Goal: Ask a question: Seek information or help from site administrators or community

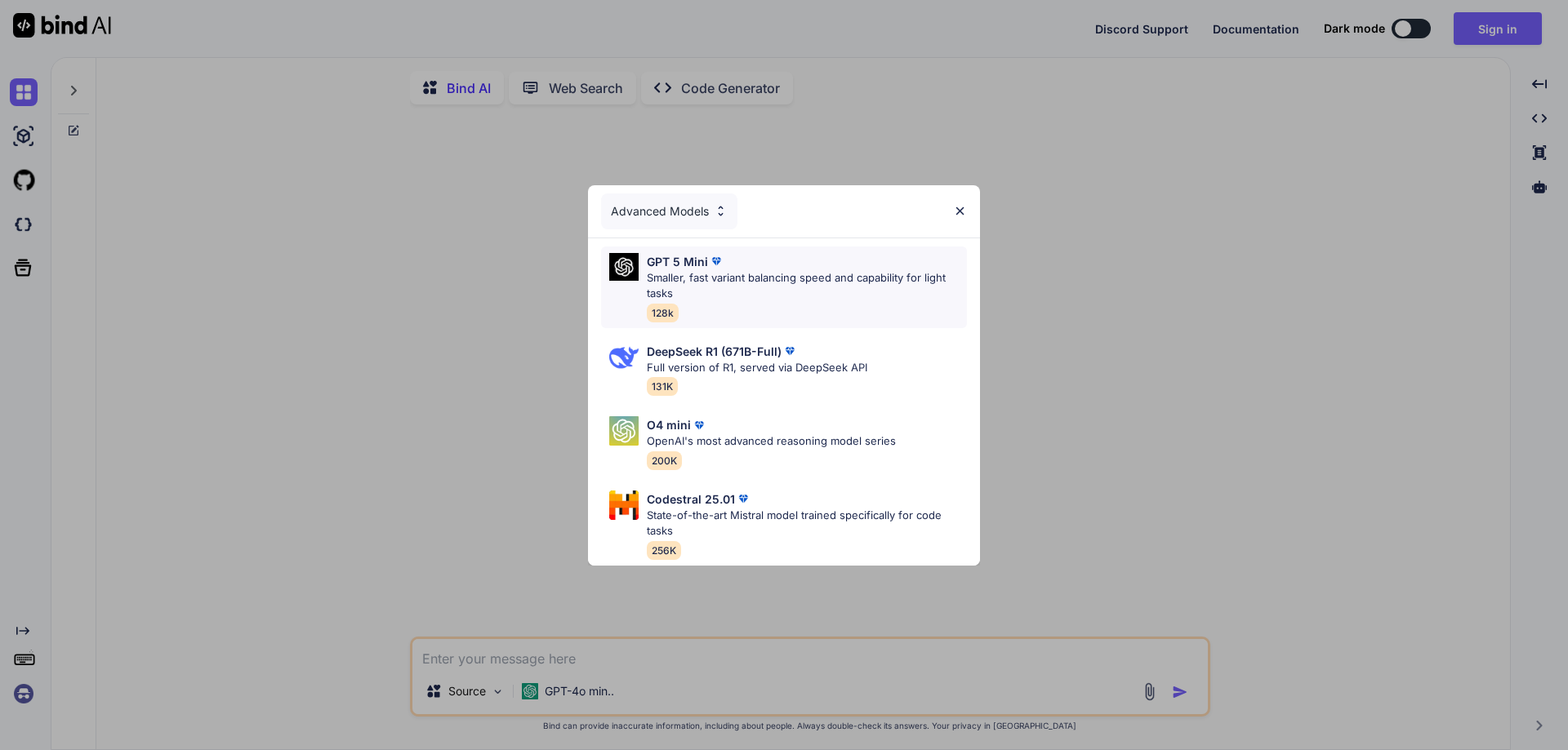
type textarea "x"
click at [849, 270] on p "Smaller, fast variant balancing speed and capability for light tasks" at bounding box center [807, 286] width 321 height 32
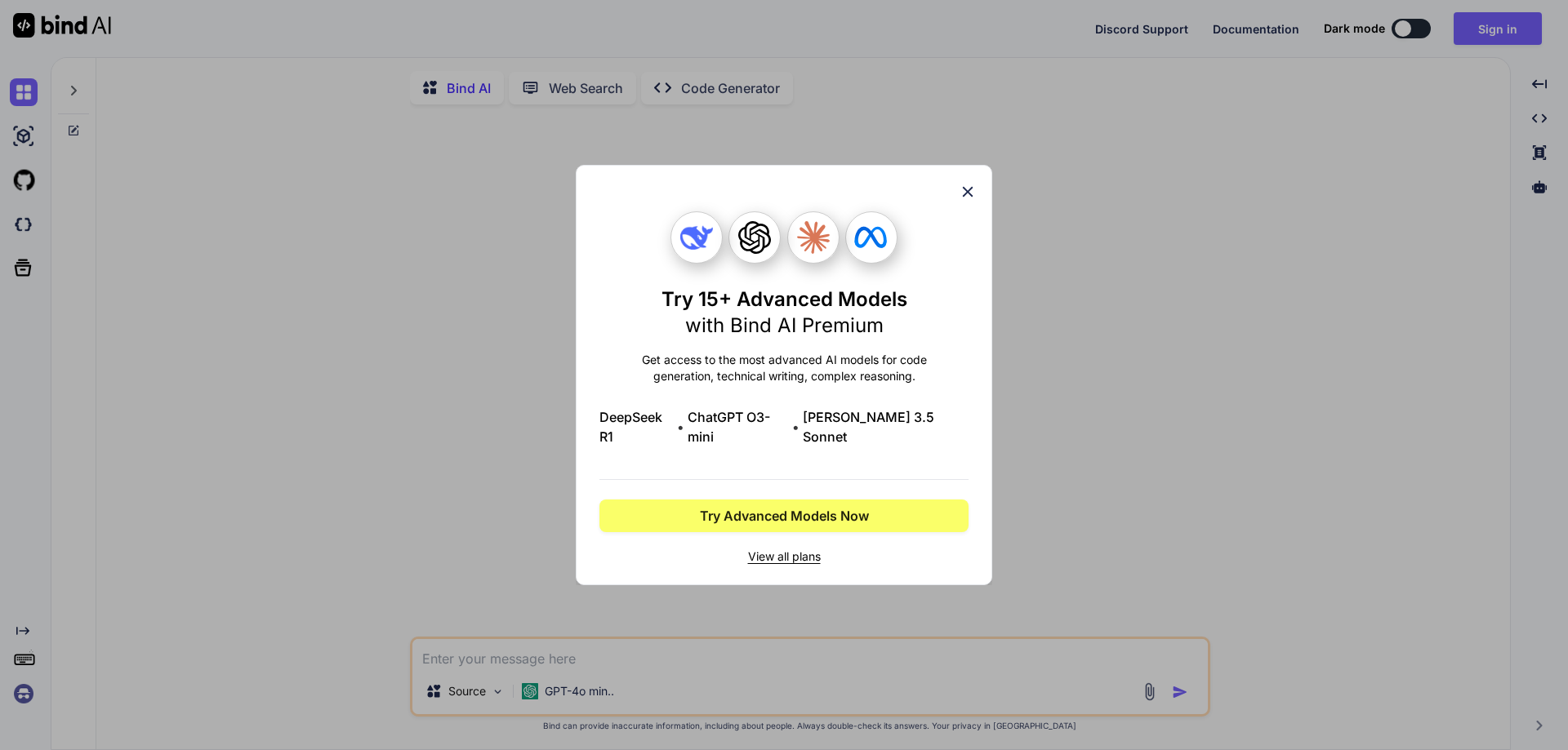
click at [962, 197] on icon at bounding box center [967, 192] width 18 height 18
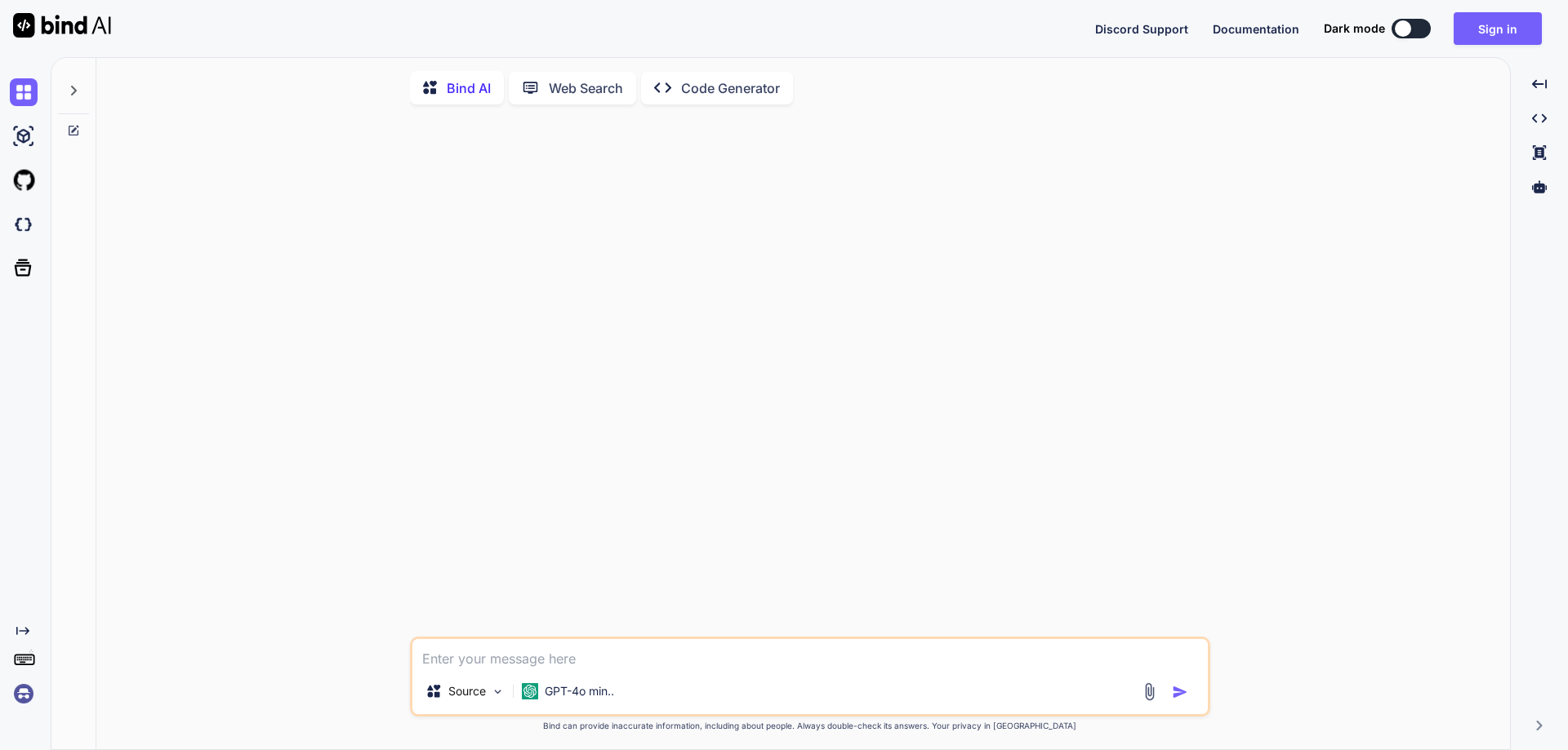
click at [531, 637] on div at bounding box center [812, 376] width 797 height 519
click at [526, 654] on textarea at bounding box center [810, 654] width 796 height 30
paste textarea "mene do component banaye h login and registration aab mughe by default login.ht…"
type textarea "mene do component banaye h login and registration aab mughe by default login.ht…"
type textarea "x"
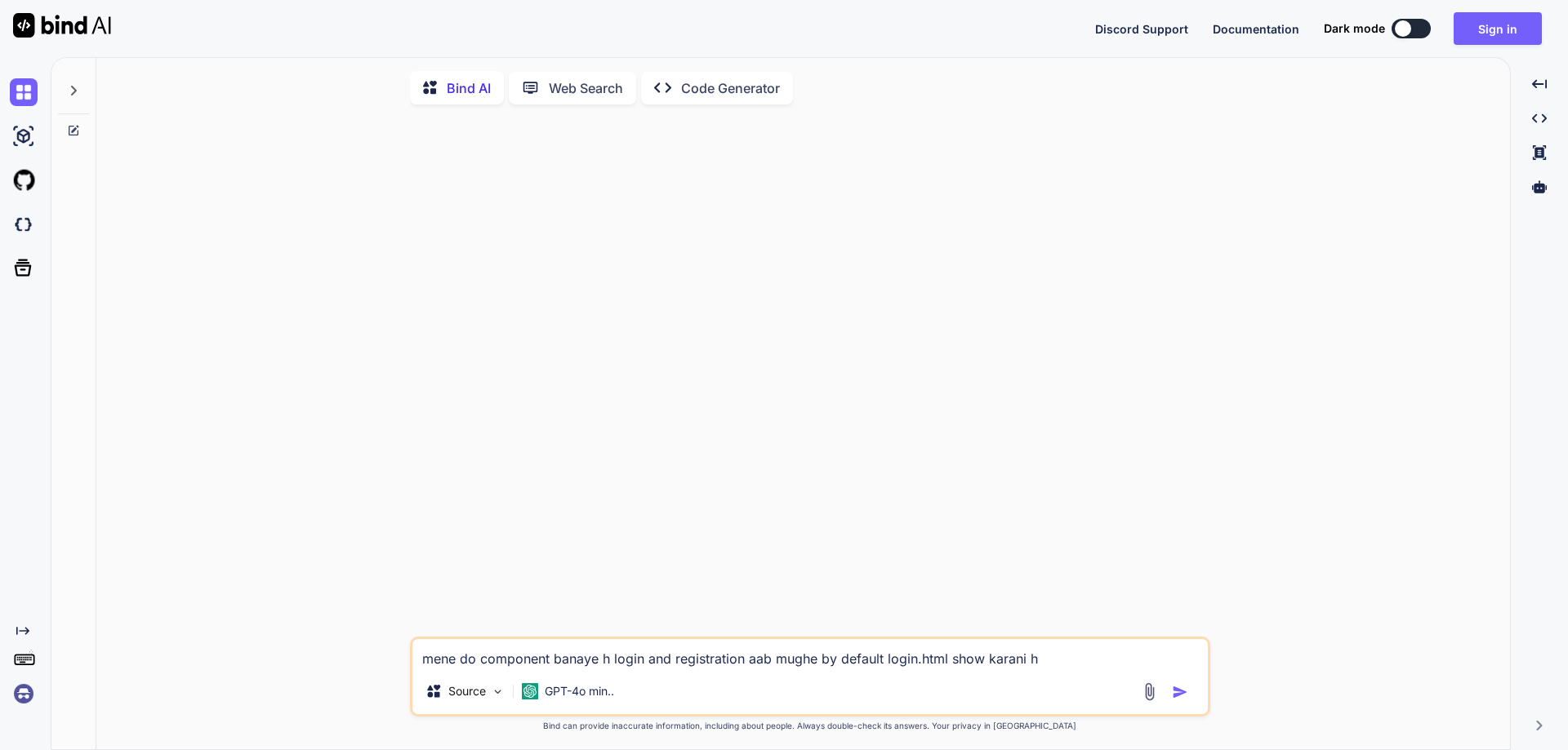
click at [1044, 660] on textarea "mene do component banaye h login and registration aab mughe by default login.ht…" at bounding box center [810, 654] width 796 height 30
type textarea "mene do component banaye h login and registration aab mughe by default login.ht…"
type textarea "x"
type textarea "mene do component banaye h login and registration aab mughe by default login.ht…"
type textarea "x"
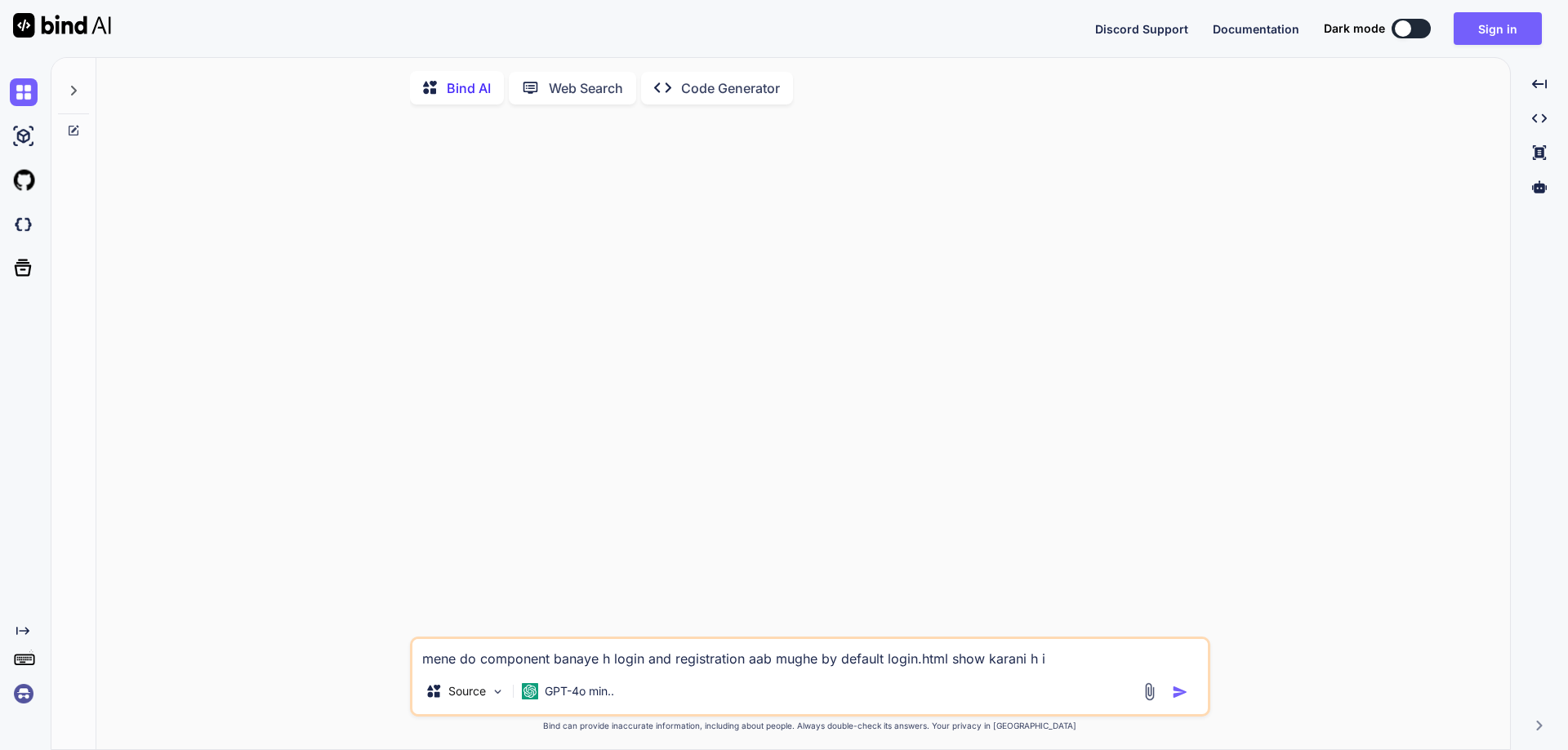
type textarea "mene do component banaye h login and registration aab mughe by default login.ht…"
type textarea "x"
type textarea "mene do component banaye h login and registration aab mughe by default login.ht…"
type textarea "x"
type textarea "mene do component banaye h login and registration aab mughe by default login.ht…"
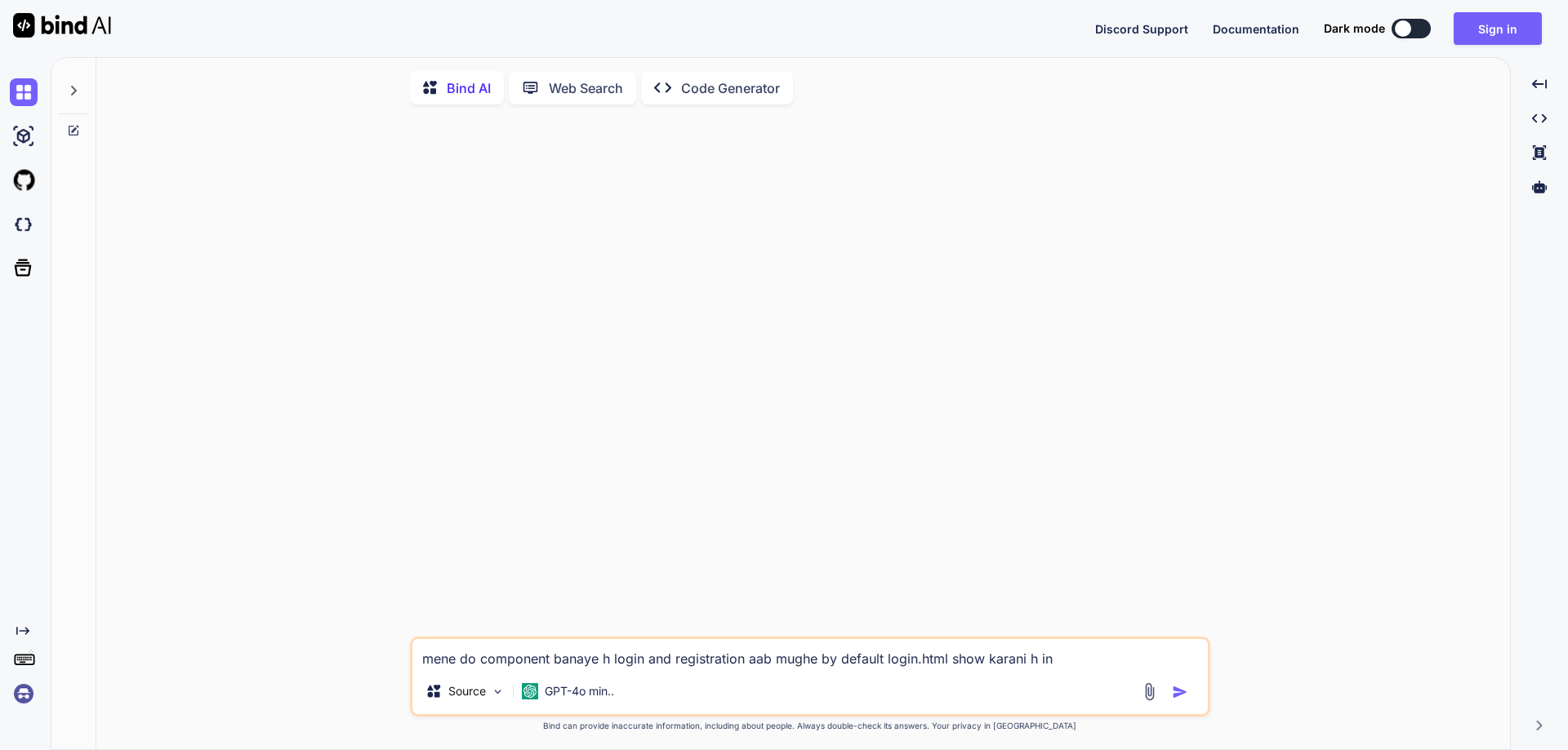
type textarea "x"
type textarea "mene do component banaye h login and registration aab mughe by default login.ht…"
type textarea "x"
type textarea "mene do component banaye h login and registration aab mughe by default login.ht…"
type textarea "x"
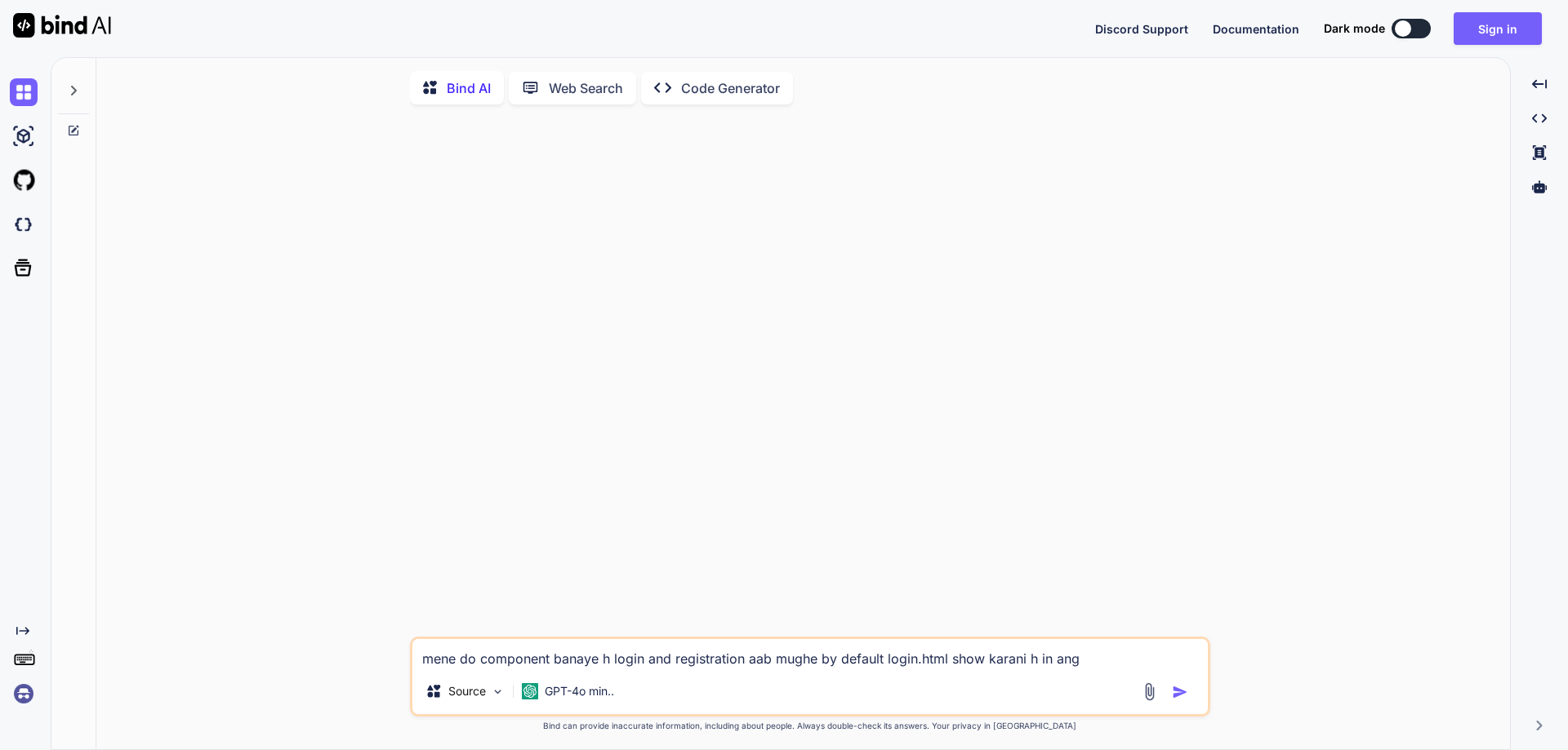
type textarea "mene do component banaye h login and registration aab mughe by default login.ht…"
type textarea "x"
type textarea "mene do component banaye h login and registration aab mughe by default login.ht…"
type textarea "x"
type textarea "mene do component banaye h login and registration aab mughe by default login.ht…"
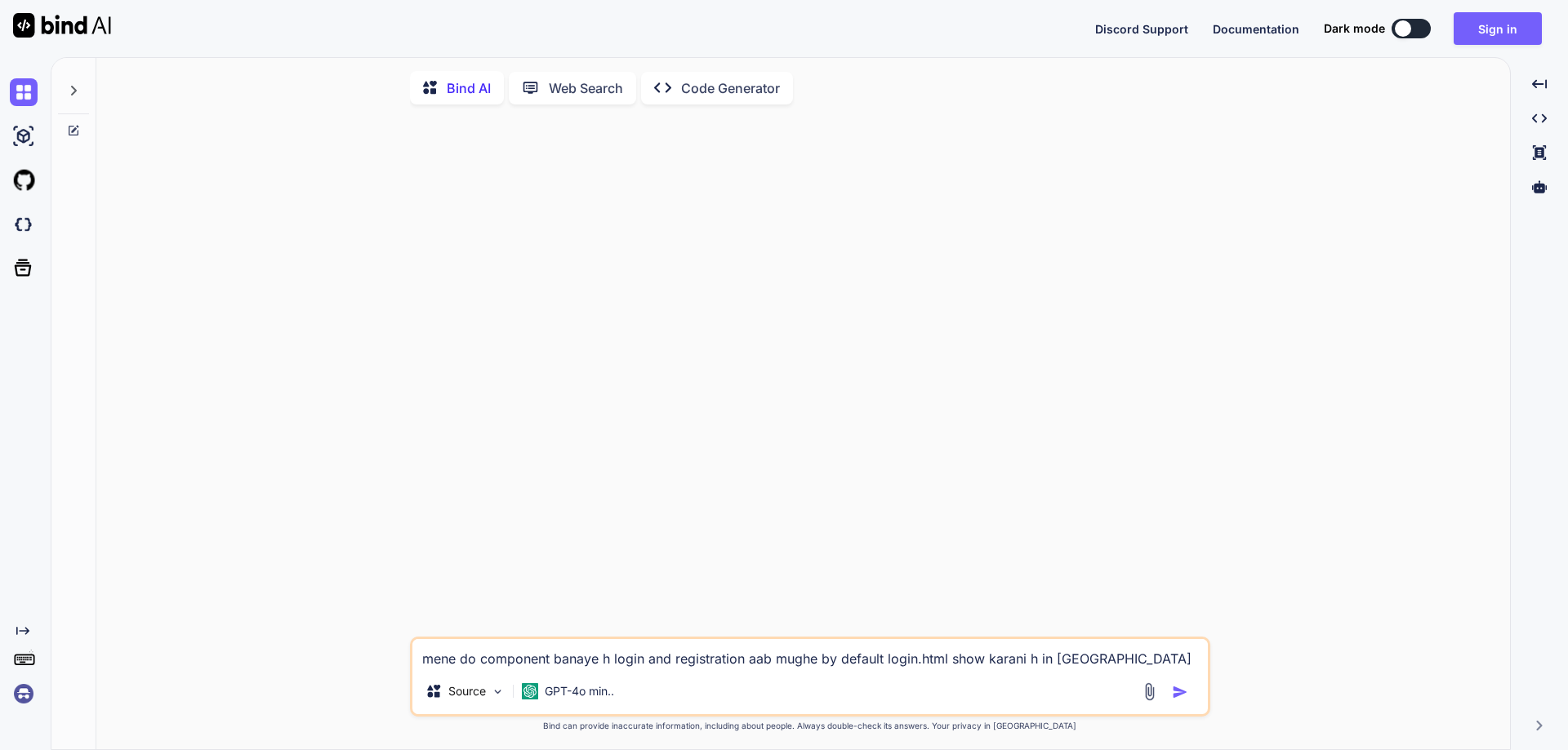
type textarea "x"
type textarea "mene do component banaye h login and registration aab mughe by default login.ht…"
type textarea "x"
type textarea "mene do component banaye h login and registration aab mughe by default login.ht…"
click at [1181, 696] on img "button" at bounding box center [1180, 692] width 17 height 17
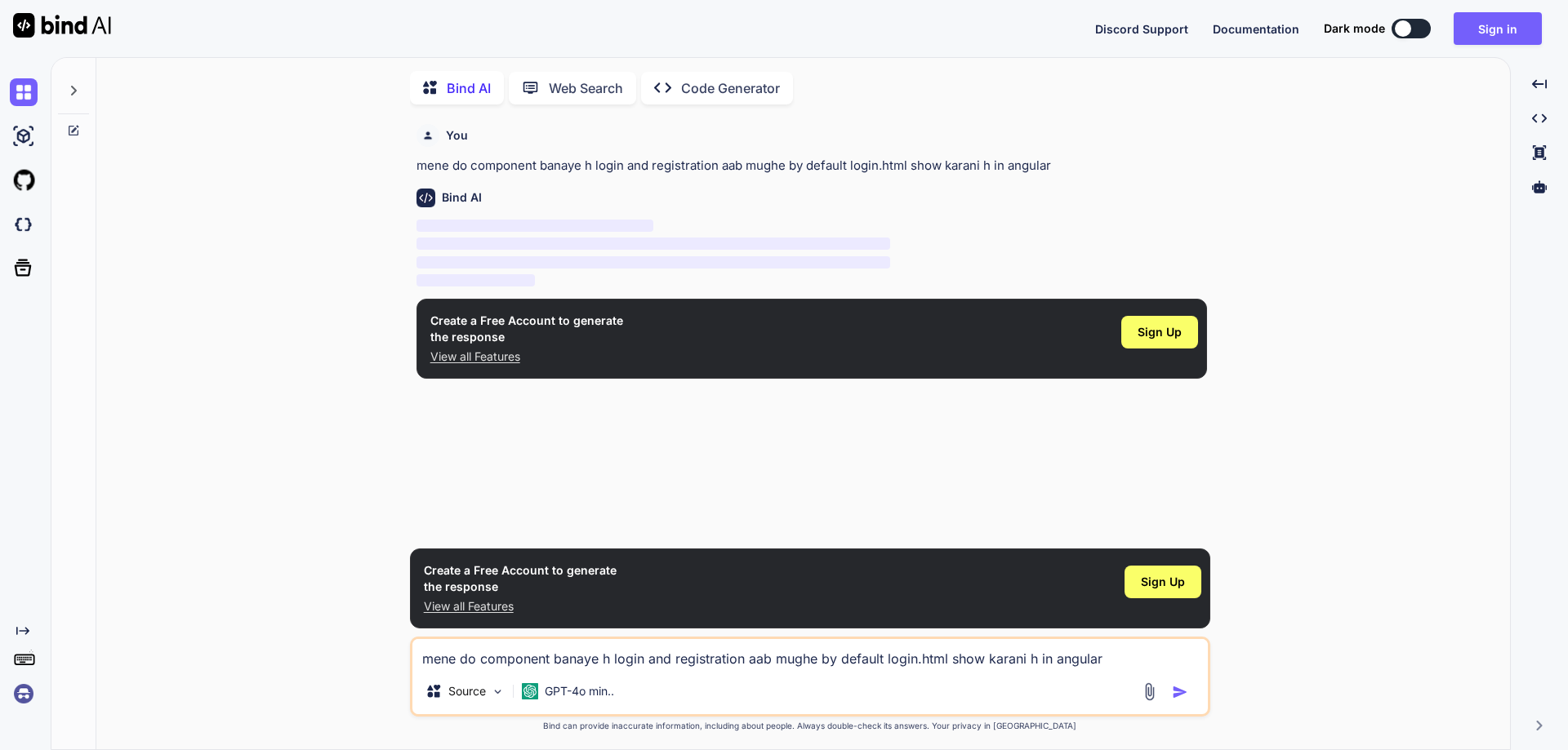
scroll to position [7, 0]
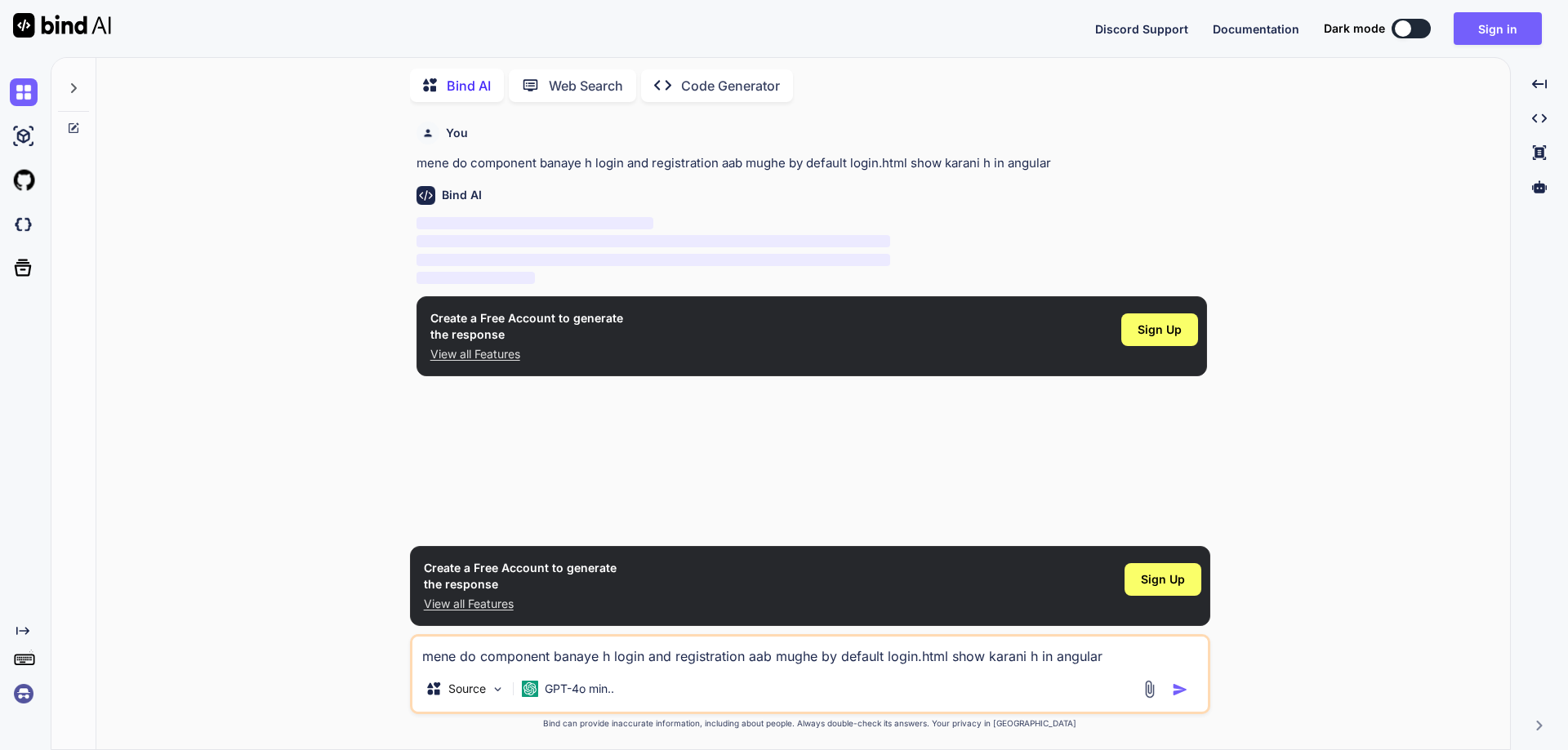
click at [1408, 30] on div at bounding box center [1403, 29] width 17 height 17
type textarea "x"
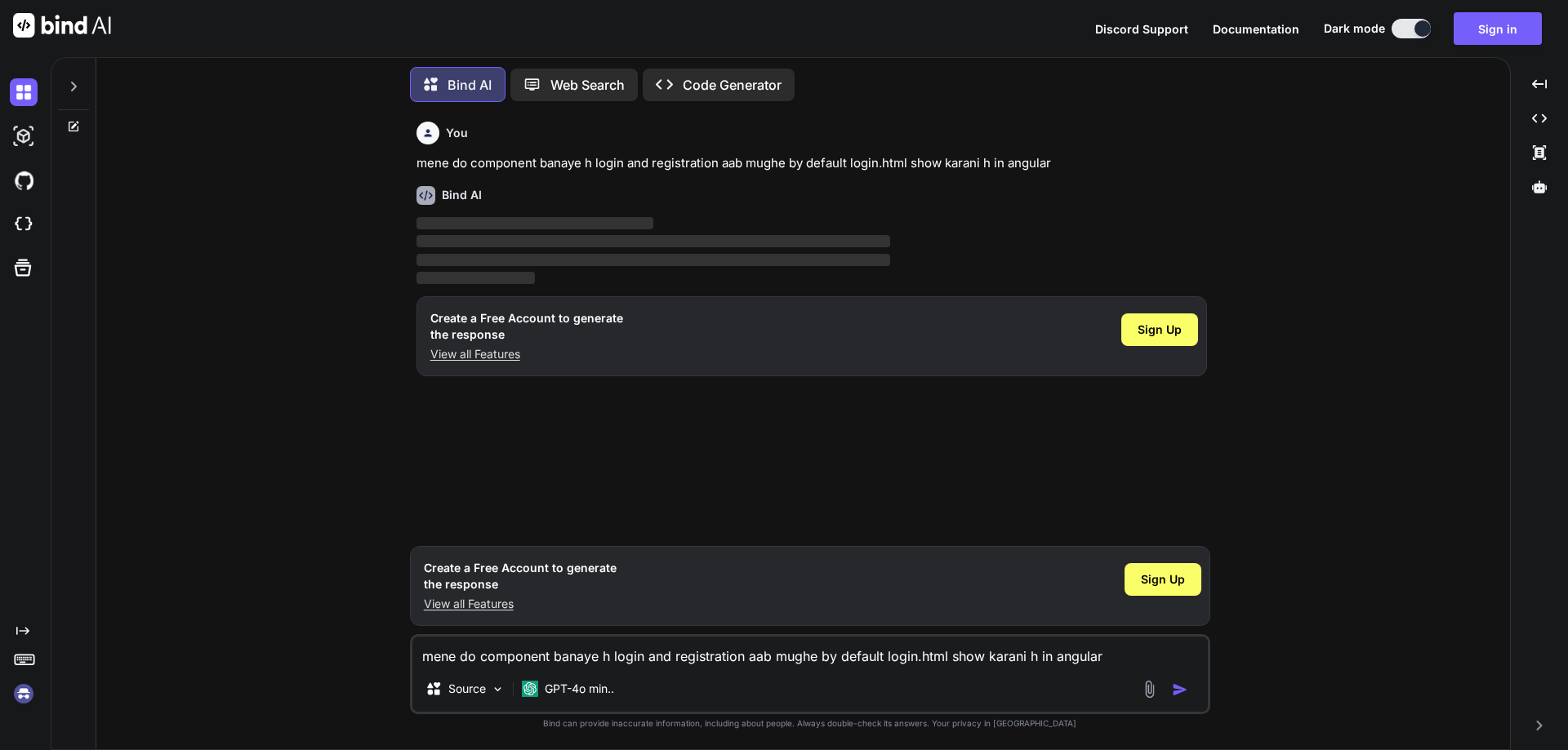
click at [603, 224] on span "‌" at bounding box center [535, 223] width 237 height 12
drag, startPoint x: 1090, startPoint y: 164, endPoint x: 549, endPoint y: 137, distance: 541.7
click at [560, 161] on p "mene do component banaye h login and registration aab mughe by default login.ht…" at bounding box center [812, 164] width 791 height 19
